Goal: Transaction & Acquisition: Download file/media

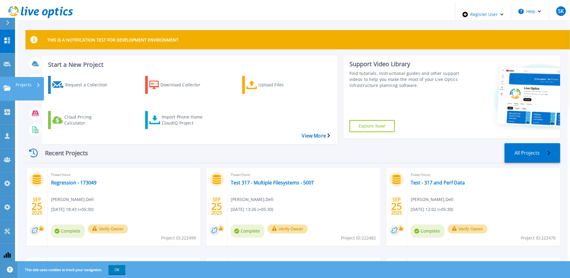
click at [6, 77] on link "Projects Projects" at bounding box center [7, 89] width 15 height 24
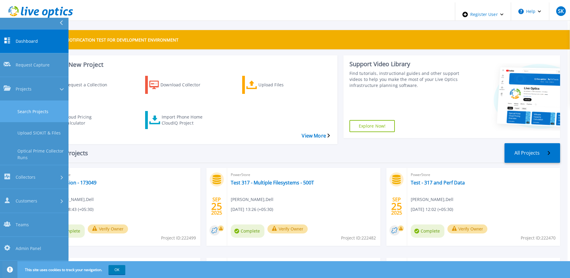
click at [19, 101] on link "Search Projects" at bounding box center [34, 111] width 69 height 21
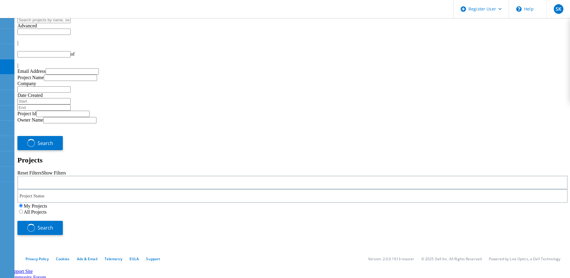
type input "1"
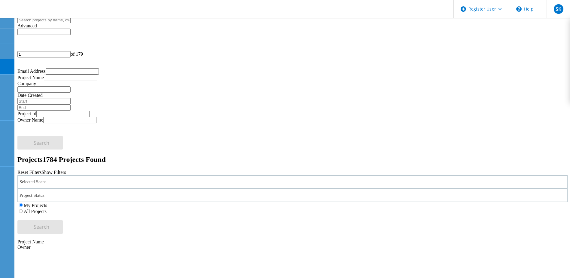
click at [157, 175] on div "Selected Scans" at bounding box center [292, 182] width 550 height 14
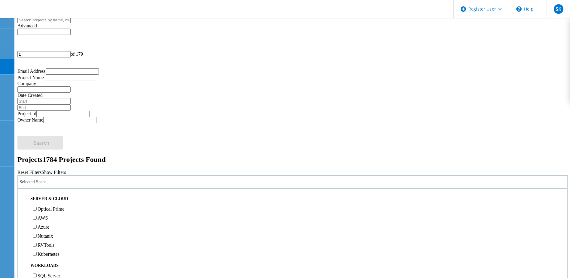
scroll to position [150, 0]
click at [48, 162] on label "Unity" at bounding box center [43, 164] width 11 height 5
click at [37, 163] on input "Unity" at bounding box center [35, 165] width 4 height 4
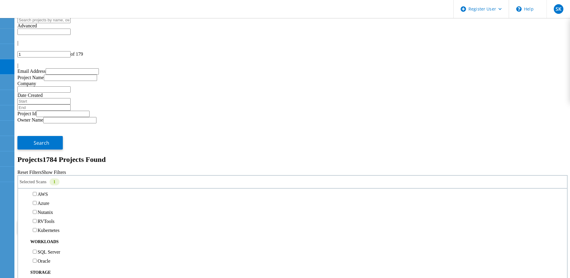
scroll to position [0, 0]
click at [63, 220] on button "Search" at bounding box center [39, 227] width 45 height 14
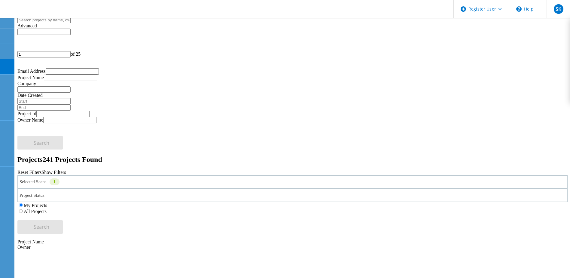
click at [47, 209] on label "All Projects" at bounding box center [35, 211] width 23 height 5
click at [23, 209] on input "All Projects" at bounding box center [21, 211] width 4 height 4
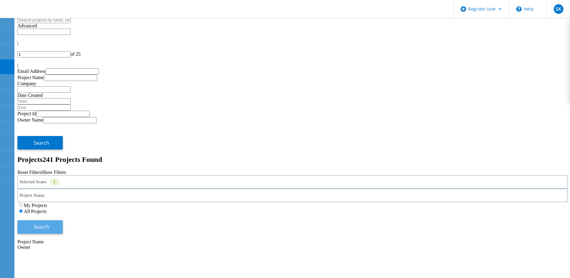
click at [63, 220] on button "Search" at bounding box center [39, 227] width 45 height 14
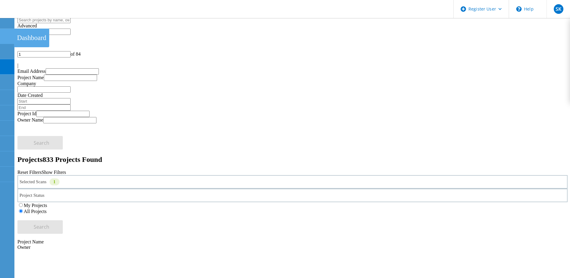
click at [3, 33] on use at bounding box center [3, 33] width 0 height 0
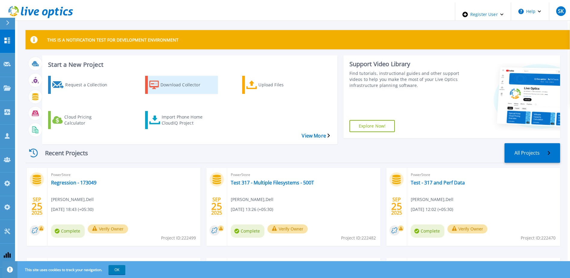
click at [166, 78] on div "Download Collector" at bounding box center [185, 84] width 48 height 15
